Goal: Information Seeking & Learning: Learn about a topic

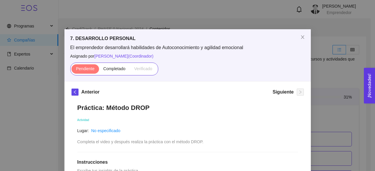
scroll to position [1679, 0]
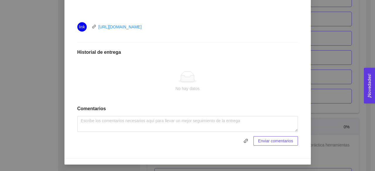
click at [331, 36] on div "7. DESARROLLO PERSONAL El emprendedor desarrollará habilidades de Autoconocimie…" at bounding box center [187, 85] width 375 height 171
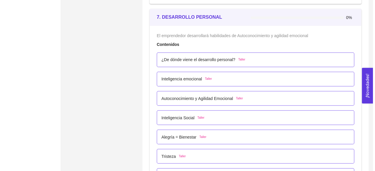
scroll to position [1591, 0]
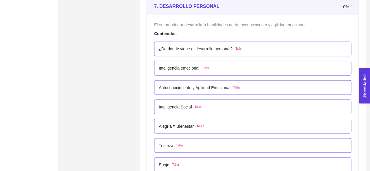
click at [200, 46] on p "¿De dónde viene el desarrollo personal?" at bounding box center [196, 49] width 74 height 6
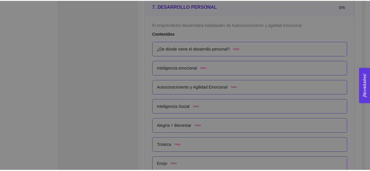
scroll to position [4, 0]
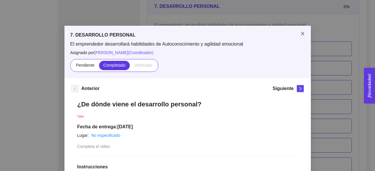
click at [304, 31] on span "Close" at bounding box center [302, 34] width 16 height 16
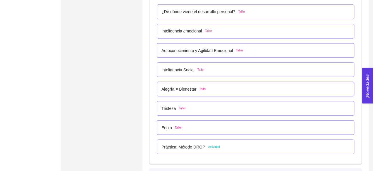
scroll to position [1650, 0]
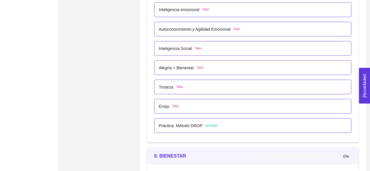
click at [201, 122] on div "Práctica: Método DROP Actividad" at bounding box center [188, 125] width 59 height 6
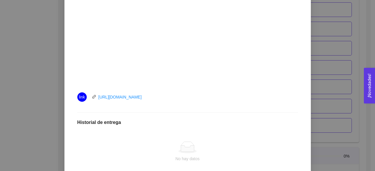
scroll to position [282, 0]
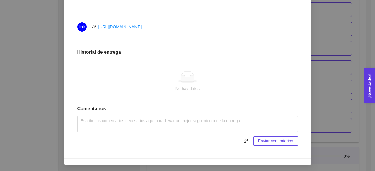
click at [327, 74] on div "7. DESARROLLO PERSONAL El emprendedor desarrollará habilidades de Autoconocimie…" at bounding box center [187, 85] width 375 height 171
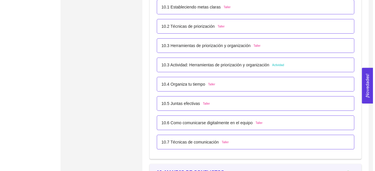
scroll to position [2177, 0]
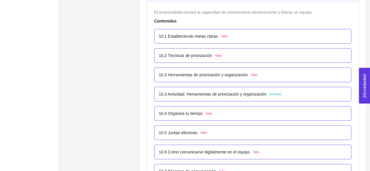
click at [231, 92] on p "10.3 Actividad: Herramientas de priorización y organización" at bounding box center [213, 94] width 108 height 6
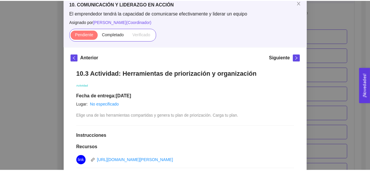
scroll to position [23, 0]
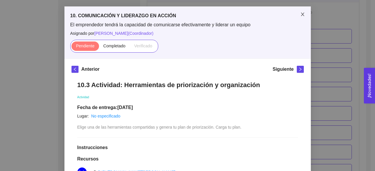
click at [300, 13] on icon "close" at bounding box center [302, 14] width 5 height 5
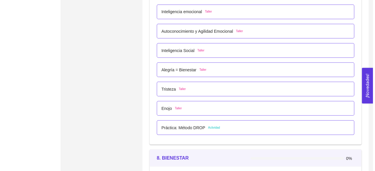
scroll to position [1650, 0]
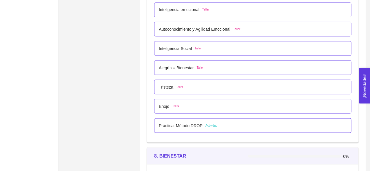
click at [175, 122] on p "Práctica: Método DROP" at bounding box center [181, 125] width 44 height 6
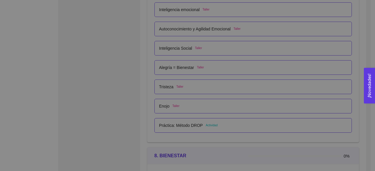
scroll to position [4, 0]
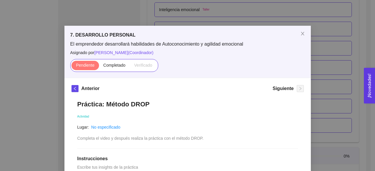
drag, startPoint x: 215, startPoint y: 105, endPoint x: 198, endPoint y: 106, distance: 16.8
click at [215, 105] on h1 "Práctica: Método DROP" at bounding box center [187, 104] width 220 height 8
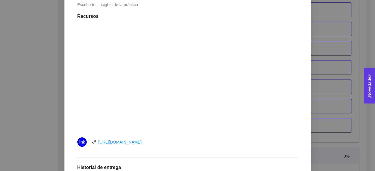
scroll to position [179, 0]
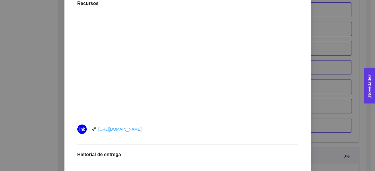
click at [129, 127] on link "[URL][DOMAIN_NAME]" at bounding box center [119, 129] width 43 height 5
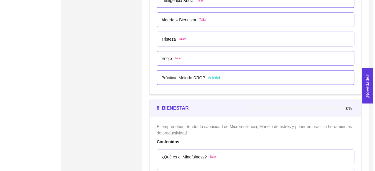
scroll to position [1698, 0]
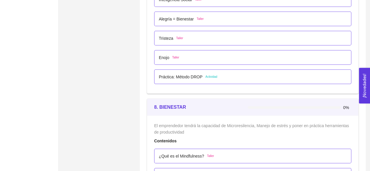
click at [217, 76] on div "Práctica: Método DROP Actividad" at bounding box center [253, 77] width 188 height 6
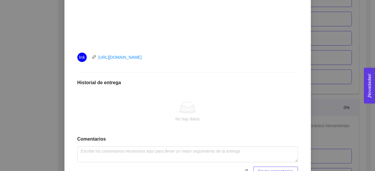
scroll to position [264, 0]
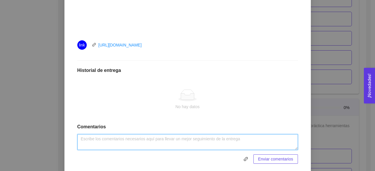
click at [163, 139] on textarea at bounding box center [187, 142] width 220 height 16
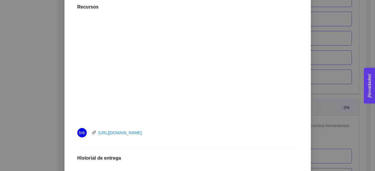
scroll to position [282, 0]
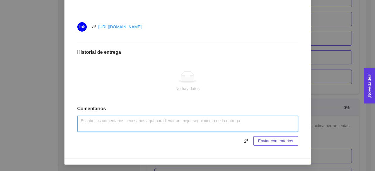
click at [108, 121] on textarea at bounding box center [187, 124] width 220 height 16
paste textarea "Al aplicar el método DROP, sentí que recuperaba claridad en un momento de confu…"
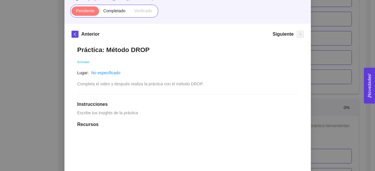
scroll to position [47, 0]
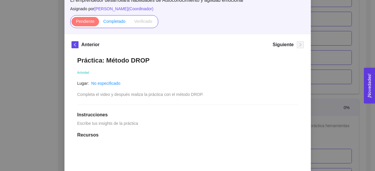
type textarea "Al aplicar el método DROP, sentí que recuperaba claridad en un momento de confu…"
click at [115, 17] on label "Completado" at bounding box center [114, 21] width 31 height 9
click at [99, 23] on input "Completado" at bounding box center [99, 23] width 0 height 0
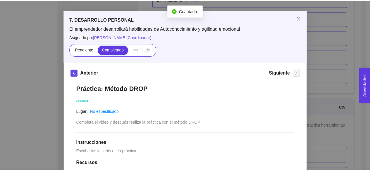
scroll to position [0, 0]
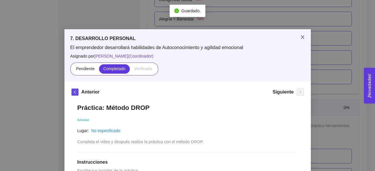
click at [300, 38] on icon "close" at bounding box center [302, 37] width 5 height 5
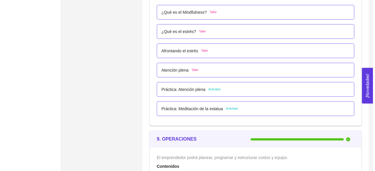
scroll to position [1845, 0]
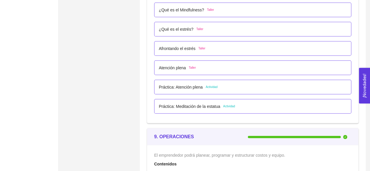
click at [223, 88] on div "Práctica: Atención plena Actividad" at bounding box center [253, 87] width 188 height 6
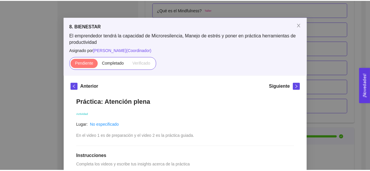
scroll to position [0, 0]
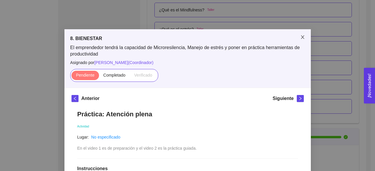
click at [300, 37] on icon "close" at bounding box center [302, 37] width 5 height 5
